Goal: Task Accomplishment & Management: Manage account settings

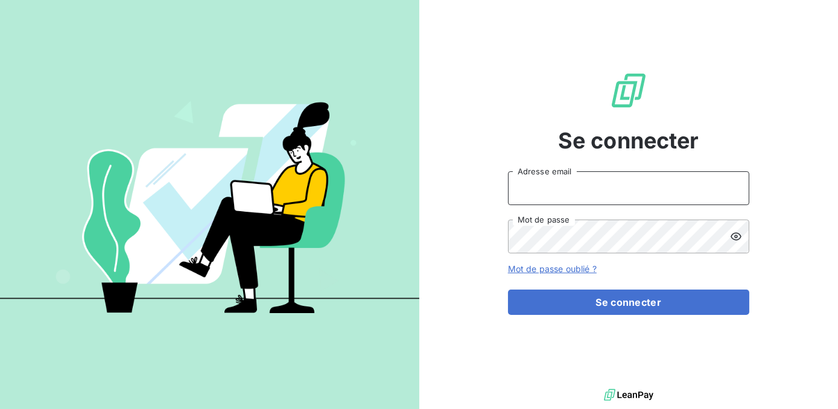
click at [555, 190] on input "Adresse email" at bounding box center [628, 188] width 241 height 34
type input "m.ramanich@equippro.mq"
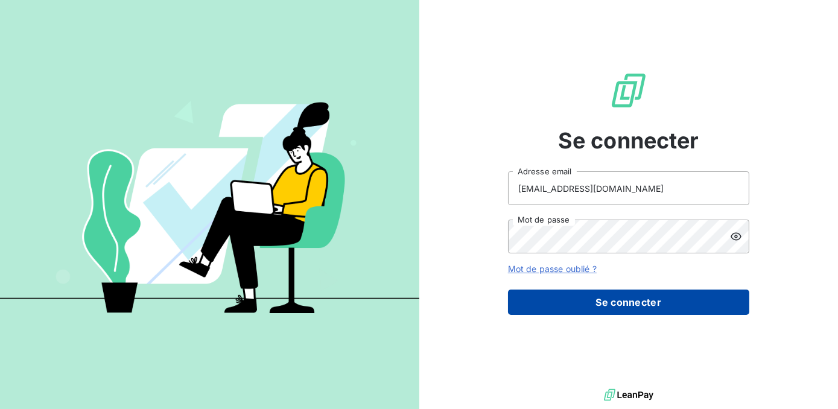
click at [594, 298] on button "Se connecter" at bounding box center [628, 302] width 241 height 25
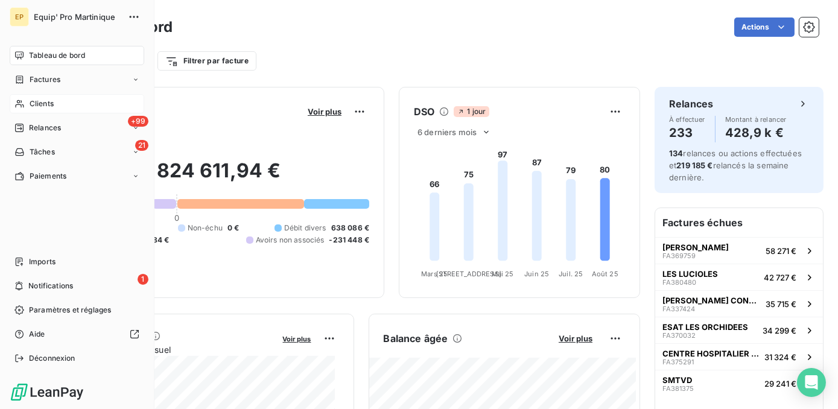
click at [45, 102] on span "Clients" at bounding box center [42, 103] width 24 height 11
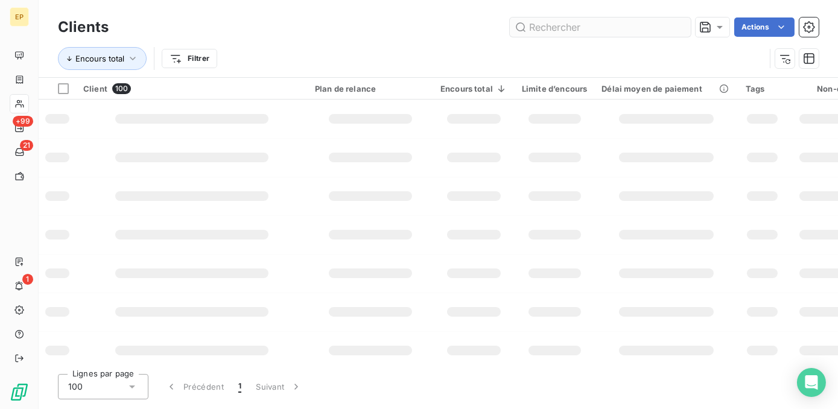
click at [542, 30] on input "text" at bounding box center [600, 26] width 181 height 19
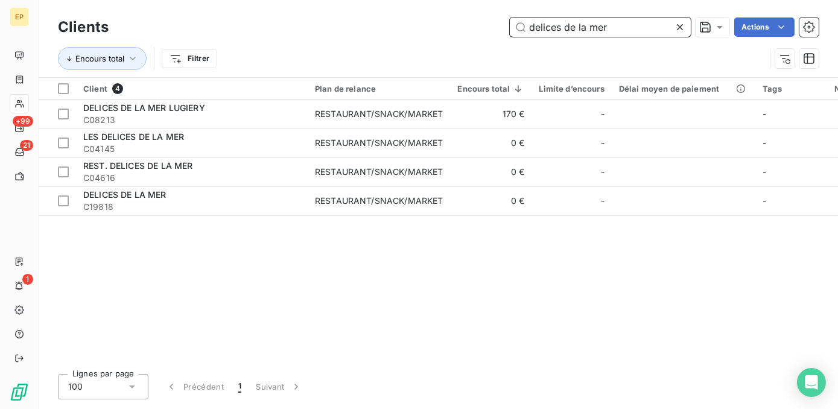
drag, startPoint x: 612, startPoint y: 28, endPoint x: 445, endPoint y: 12, distance: 168.4
click at [449, 16] on div "Clients delices de la mer Actions" at bounding box center [438, 26] width 761 height 25
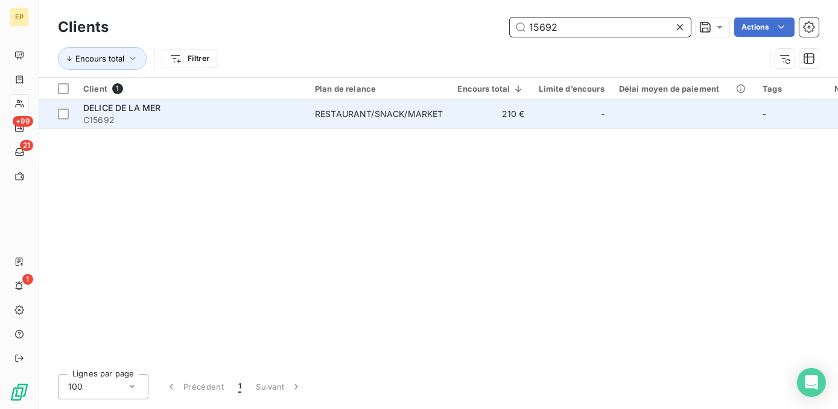
type input "15692"
click at [470, 115] on td "210 €" at bounding box center [490, 114] width 81 height 29
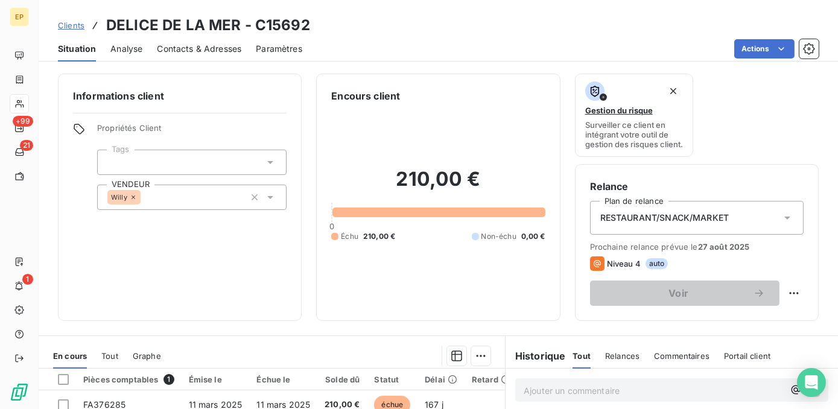
click at [784, 220] on icon at bounding box center [787, 218] width 6 height 3
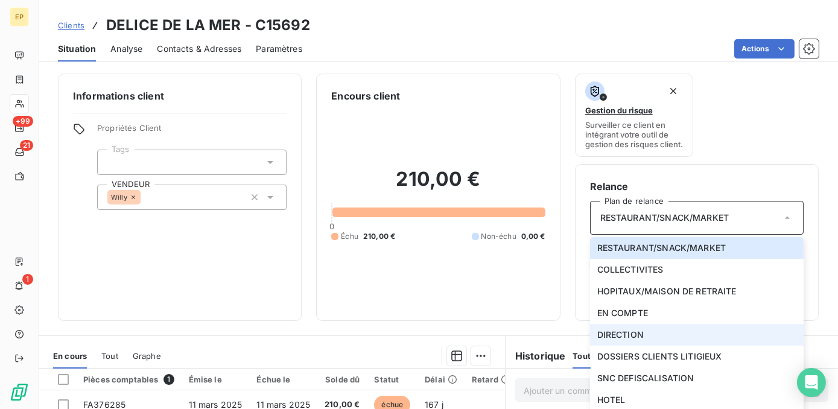
scroll to position [109, 0]
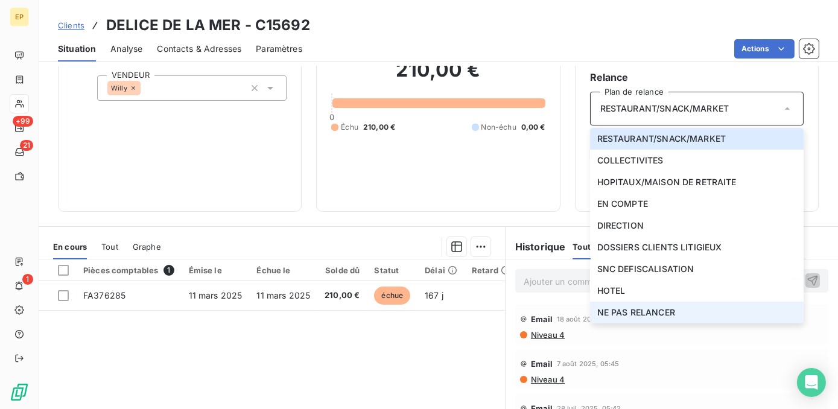
click at [618, 318] on span "NE PAS RELANCER" at bounding box center [636, 312] width 78 height 12
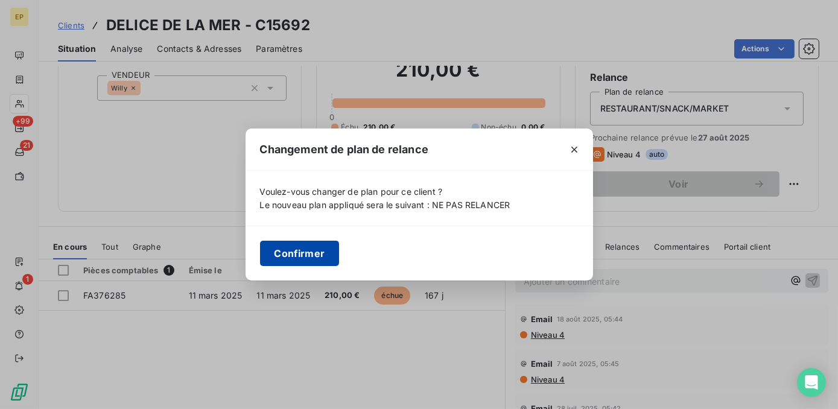
click at [301, 256] on button "Confirmer" at bounding box center [300, 253] width 80 height 25
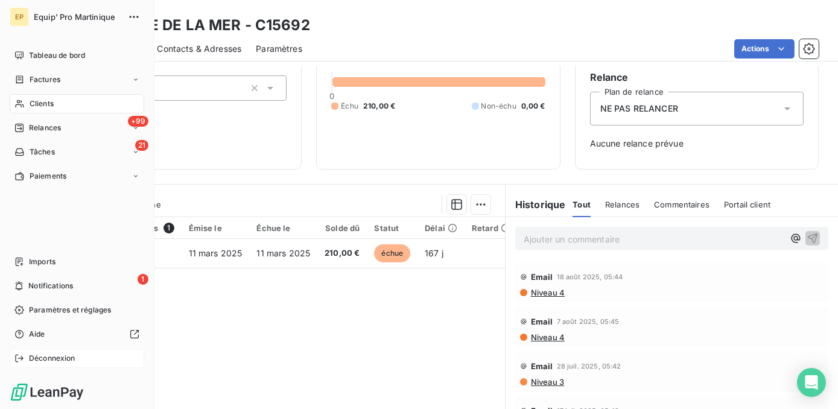
click at [46, 361] on span "Déconnexion" at bounding box center [52, 358] width 46 height 11
